Goal: Task Accomplishment & Management: Manage account settings

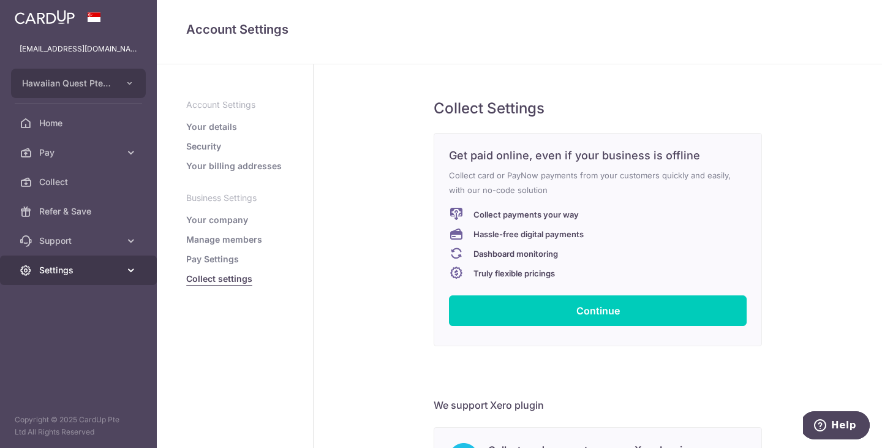
click at [130, 264] on icon at bounding box center [131, 270] width 12 height 12
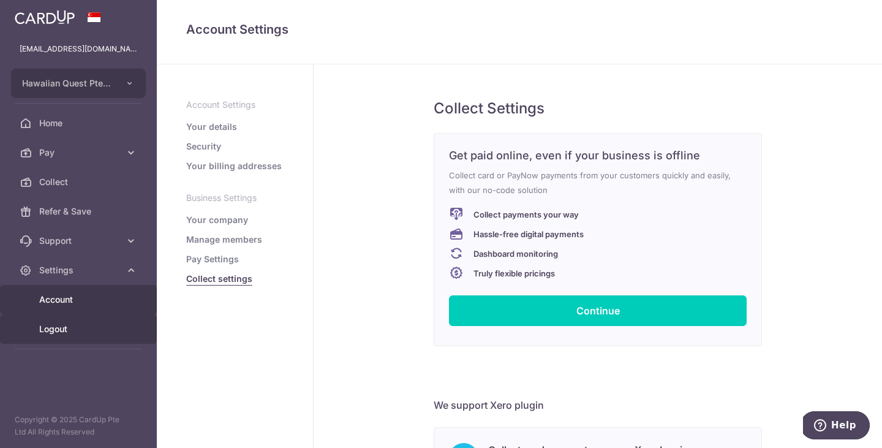
click at [61, 320] on link "Logout" at bounding box center [78, 328] width 157 height 29
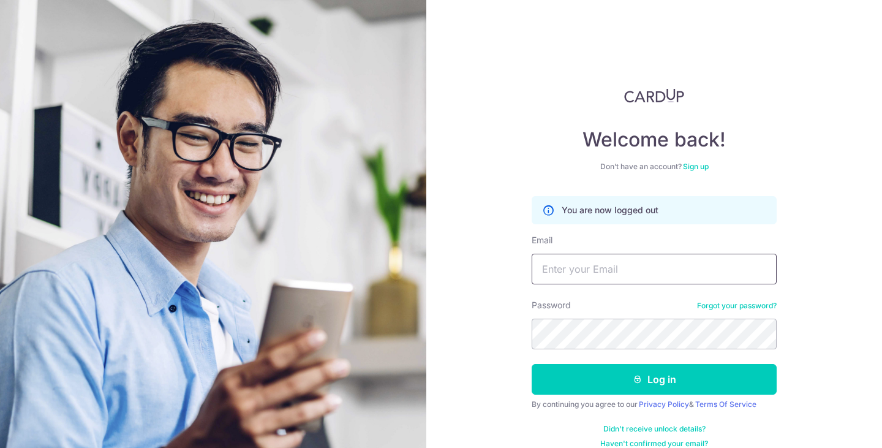
click at [571, 270] on input "Email" at bounding box center [654, 269] width 245 height 31
type input "[EMAIL_ADDRESS][DOMAIN_NAME]"
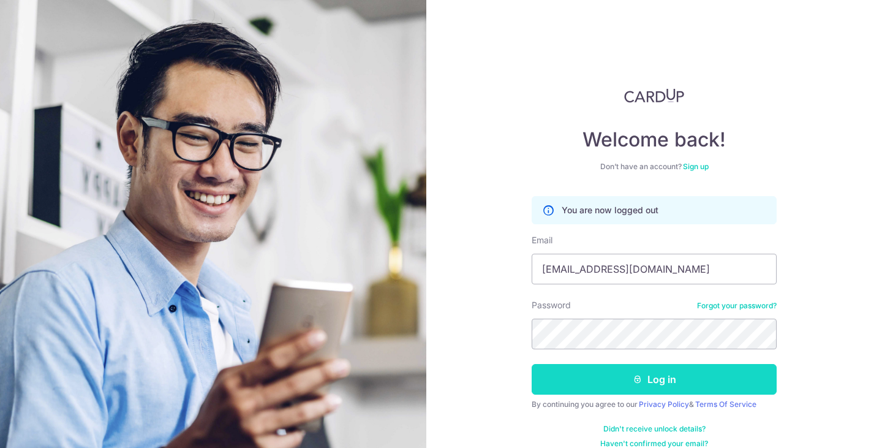
click at [649, 376] on button "Log in" at bounding box center [654, 379] width 245 height 31
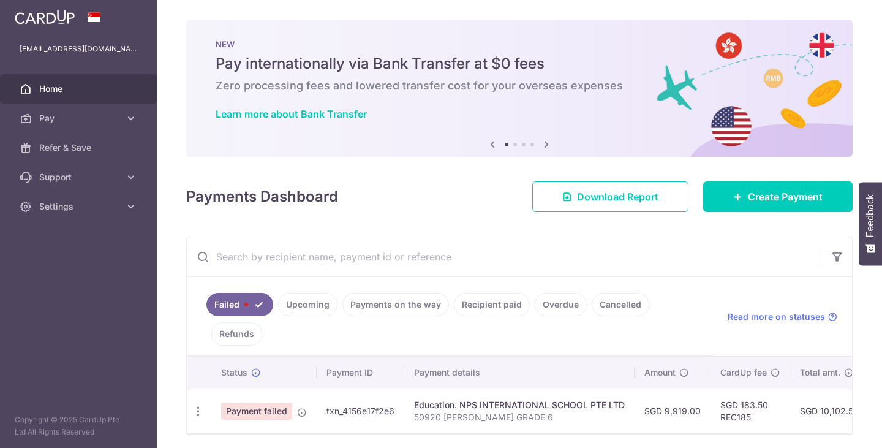
scroll to position [45, 0]
